Goal: Information Seeking & Learning: Learn about a topic

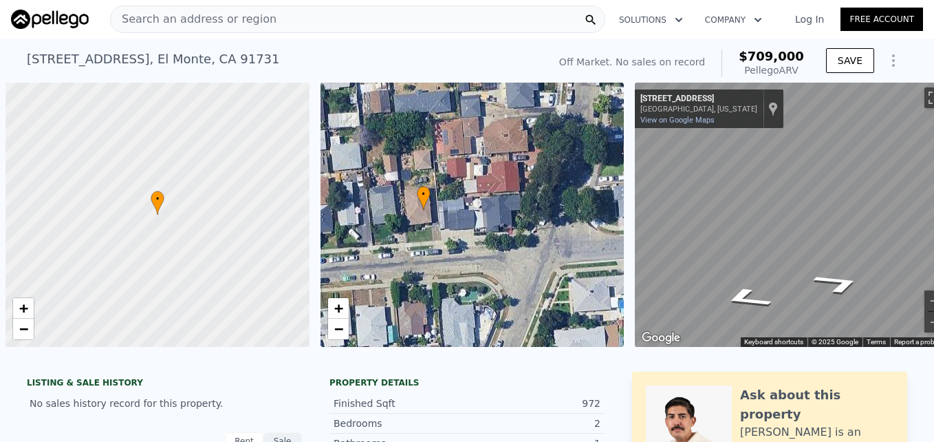
scroll to position [0, 26]
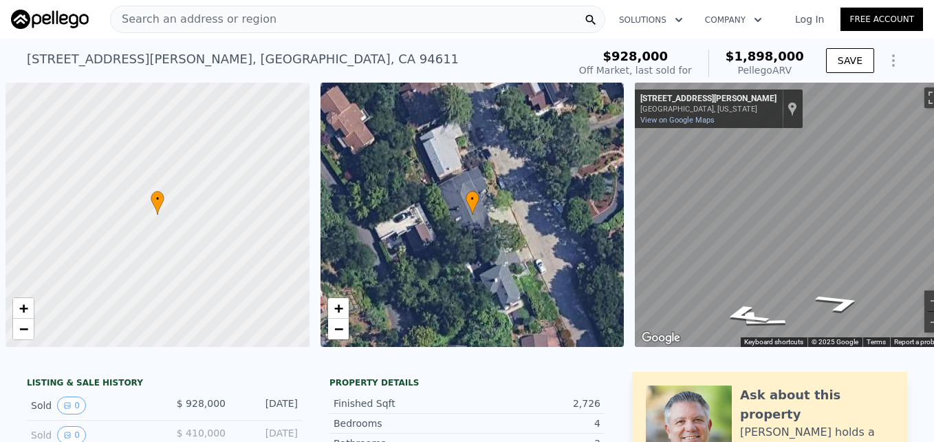
scroll to position [0, 75]
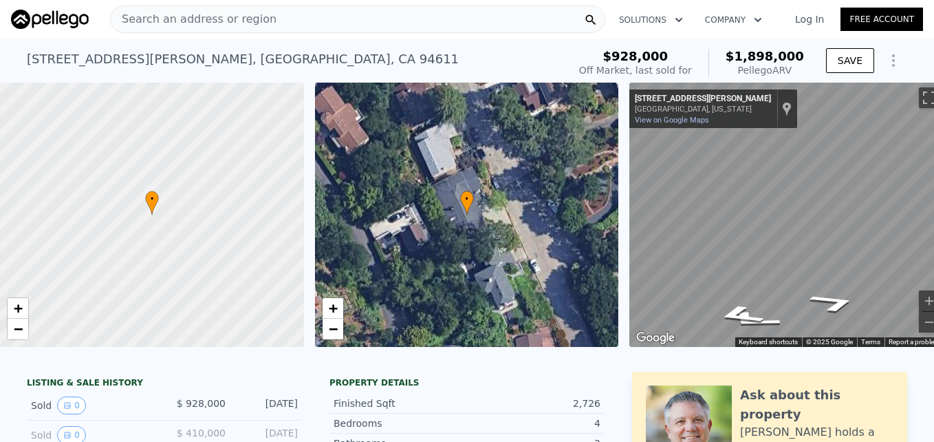
click at [311, 21] on div "Search an address or region" at bounding box center [357, 20] width 495 height 28
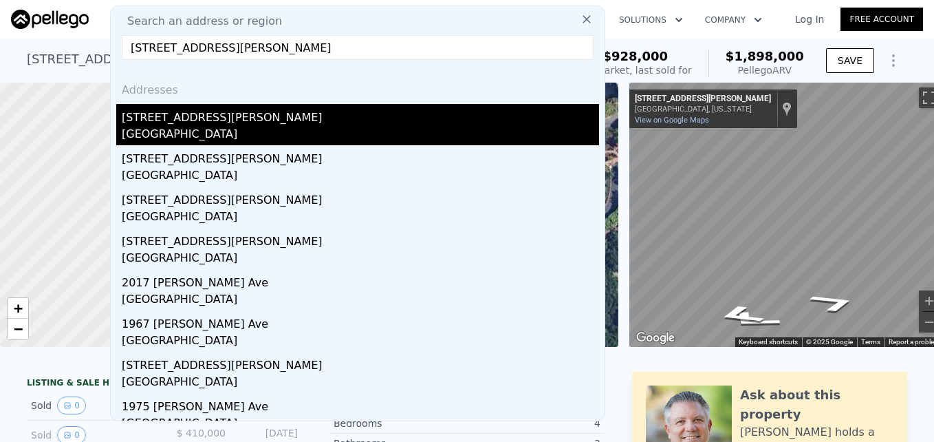
type input "1829 Lavonne Ave, San Jose, CA 95116"
click at [182, 133] on div "San Jose, CA 95116" at bounding box center [360, 135] width 477 height 19
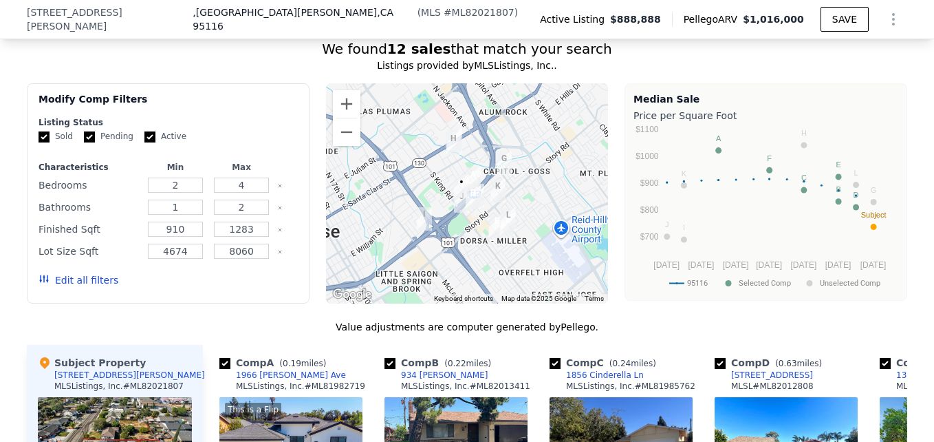
scroll to position [1276, 0]
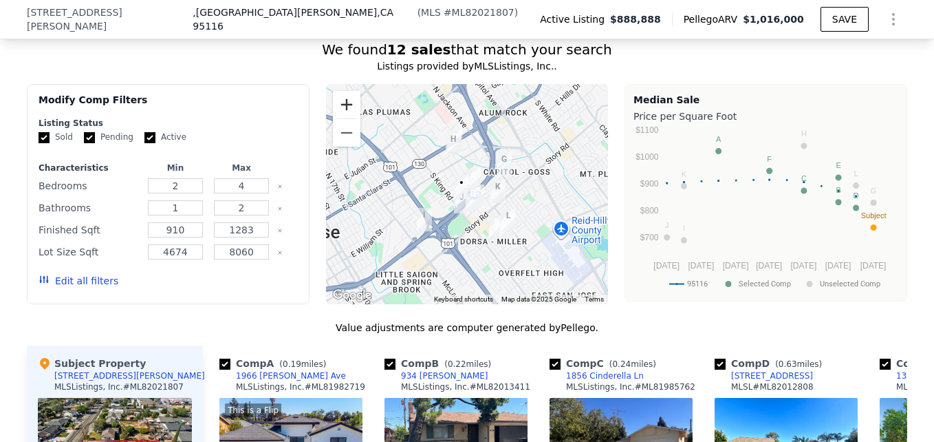
click at [337, 114] on button "Zoom in" at bounding box center [347, 105] width 28 height 28
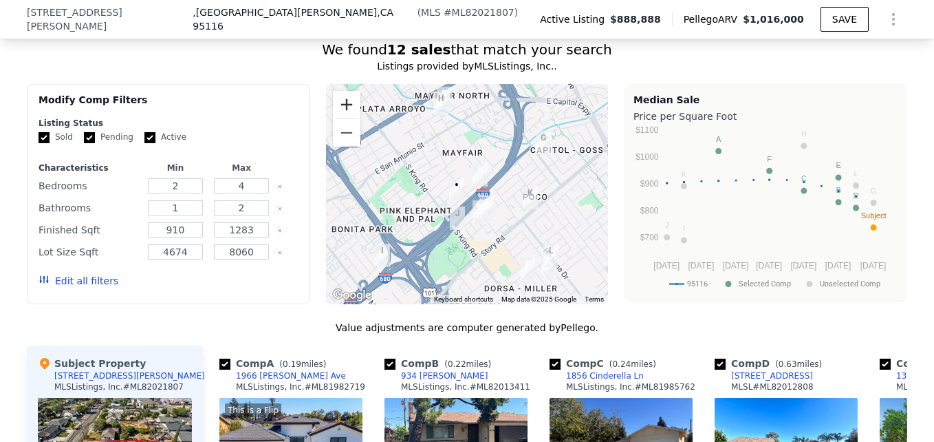
click at [337, 116] on button "Zoom in" at bounding box center [347, 105] width 28 height 28
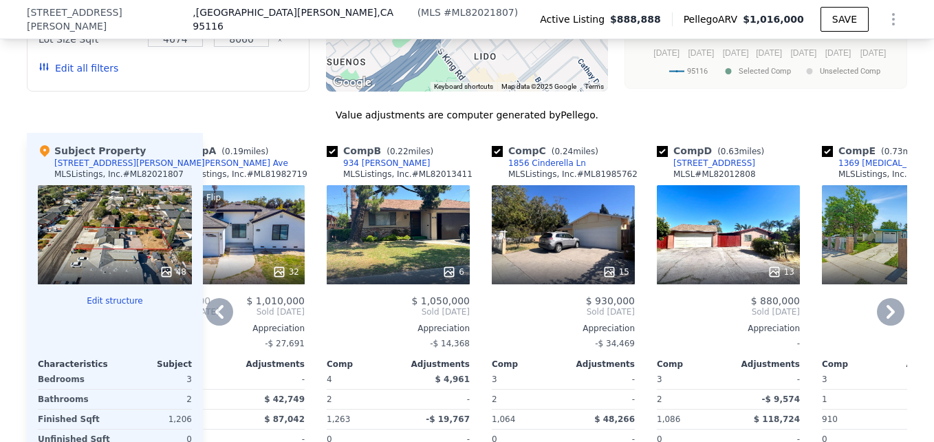
scroll to position [1490, 0]
click at [527, 265] on div "15" at bounding box center [563, 233] width 143 height 99
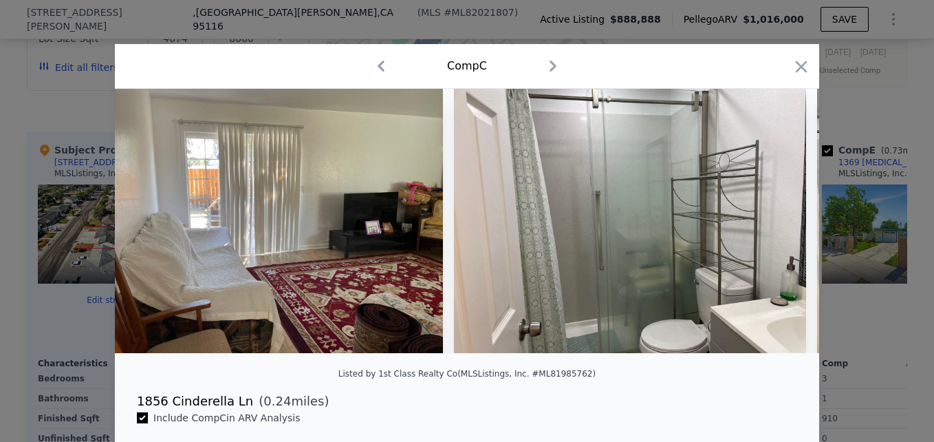
scroll to position [0, 1319]
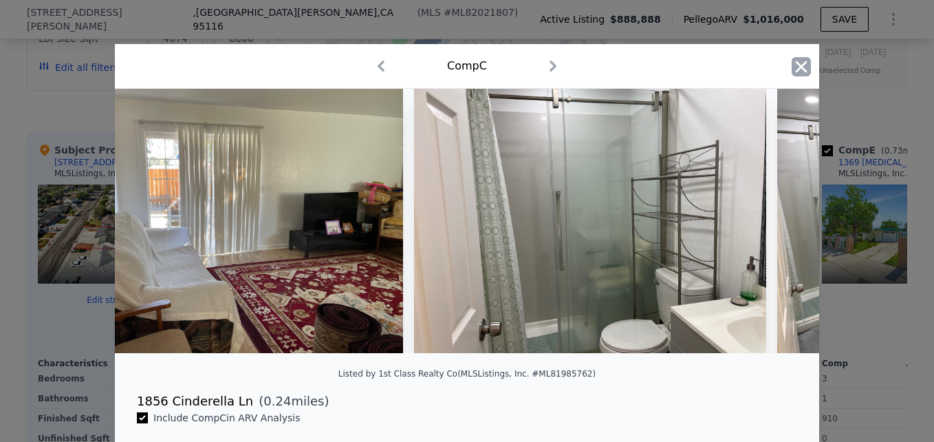
click at [796, 67] on icon "button" at bounding box center [802, 67] width 12 height 12
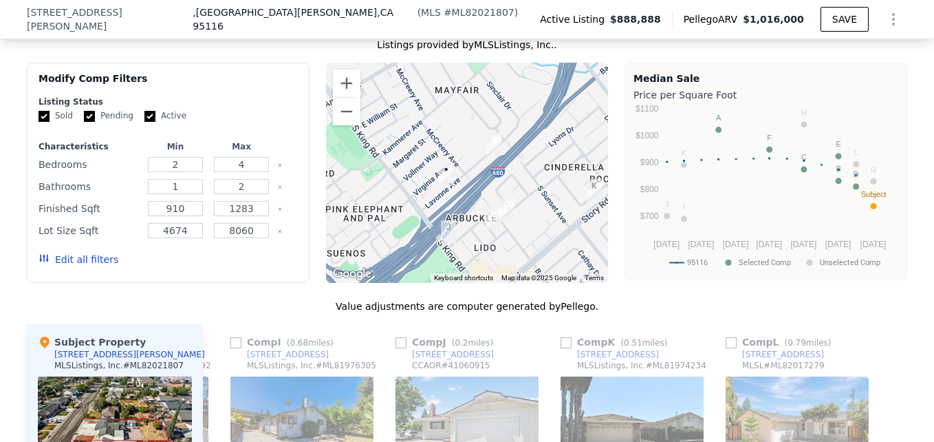
scroll to position [1297, 0]
click at [438, 283] on button "Keyboard shortcuts" at bounding box center [463, 279] width 59 height 10
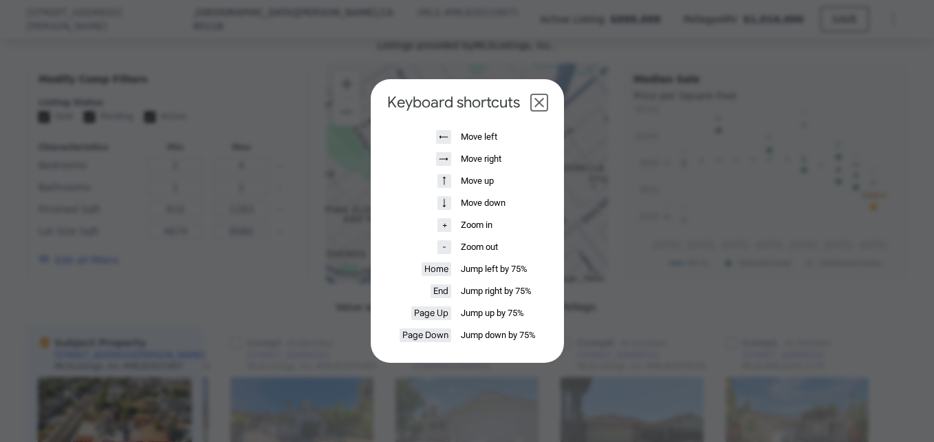
click at [371, 314] on dialog "Keyboard shortcuts ← Move left → Move right ↑ Move up ↓ Move down + Zoom in - Z…" at bounding box center [467, 220] width 193 height 283
click at [536, 100] on button "Close dialog" at bounding box center [539, 102] width 17 height 17
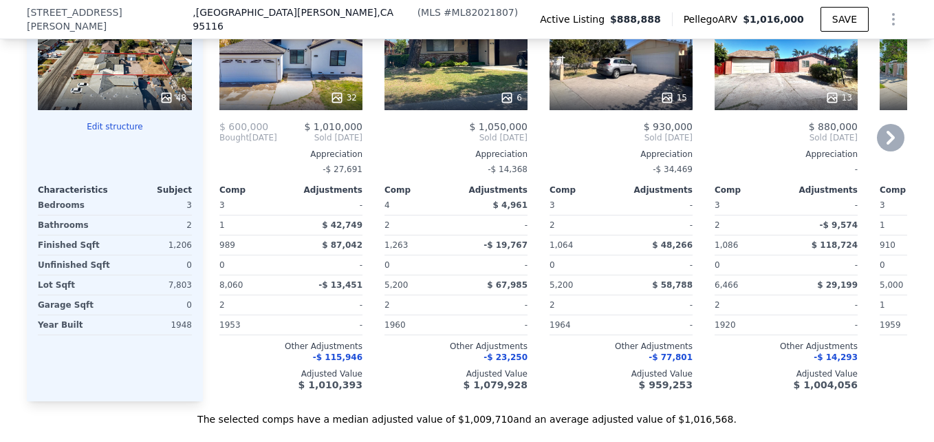
scroll to position [1664, 0]
